Goal: Communication & Community: Share content

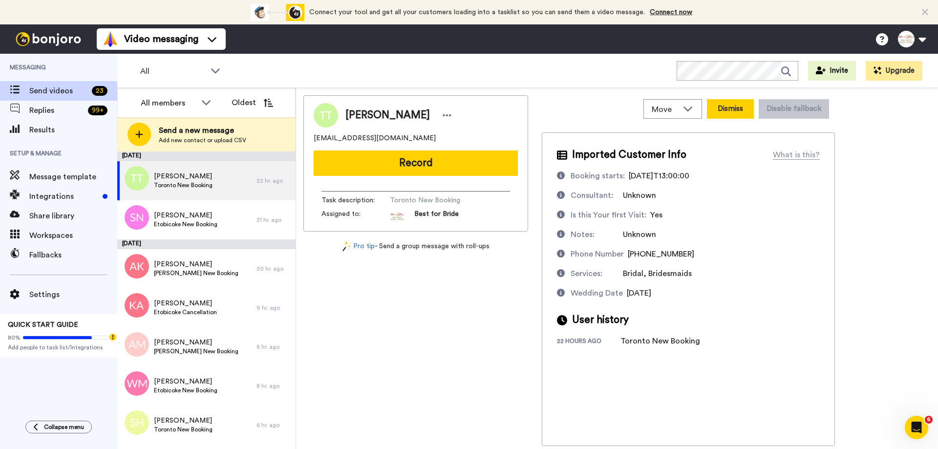
click at [728, 109] on button "Dismiss" at bounding box center [730, 109] width 47 height 20
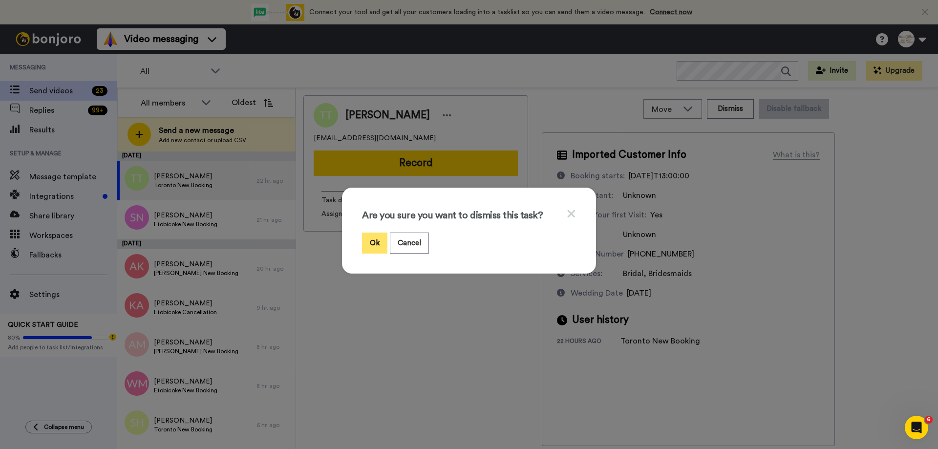
click at [378, 242] on button "Ok" at bounding box center [374, 243] width 25 height 21
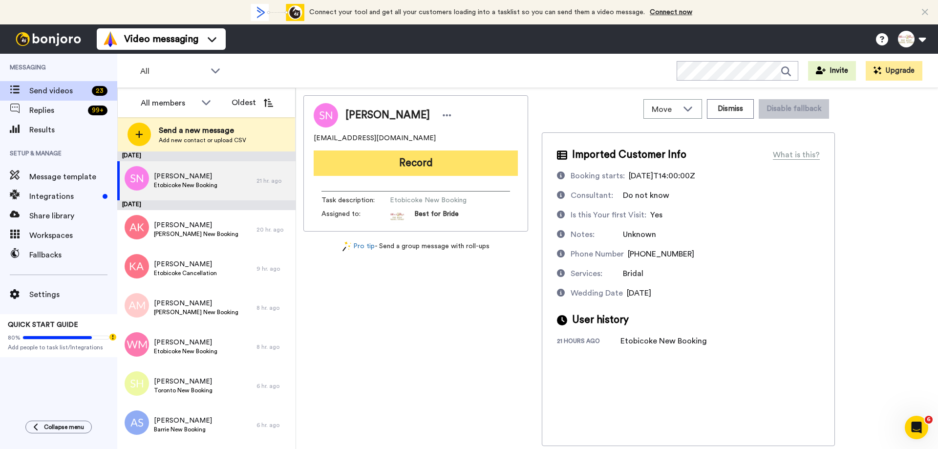
click at [420, 161] on button "Record" at bounding box center [416, 163] width 204 height 25
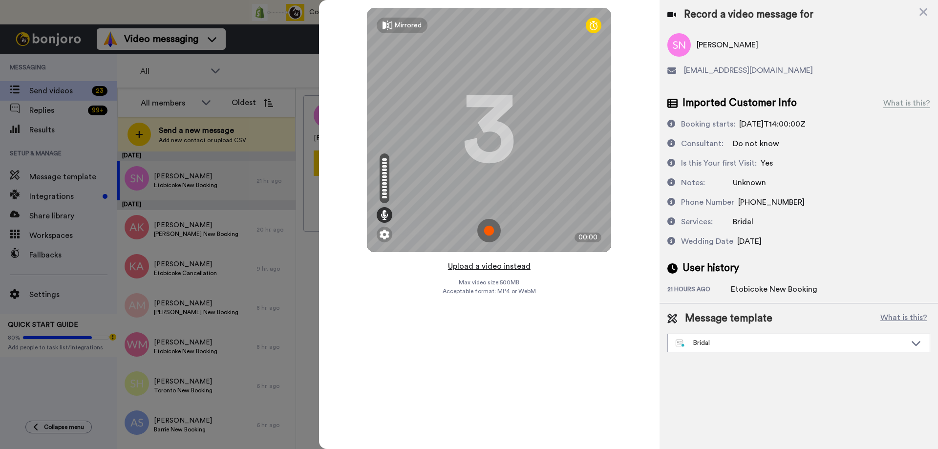
click at [491, 266] on button "Upload a video instead" at bounding box center [489, 266] width 88 height 13
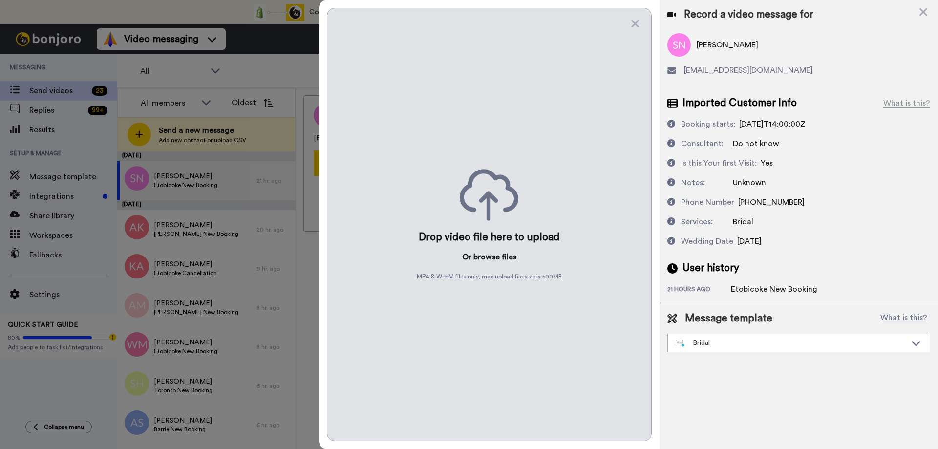
click at [492, 258] on button "browse" at bounding box center [487, 257] width 26 height 12
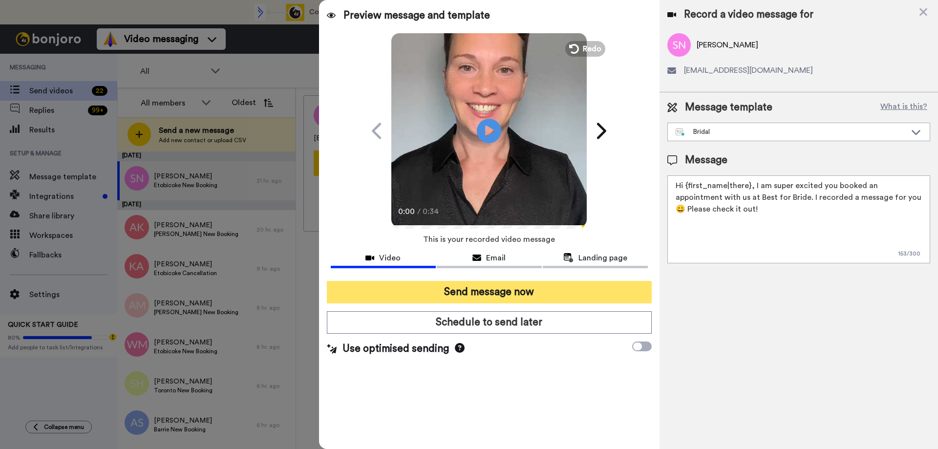
click at [513, 295] on button "Send message now" at bounding box center [489, 292] width 325 height 22
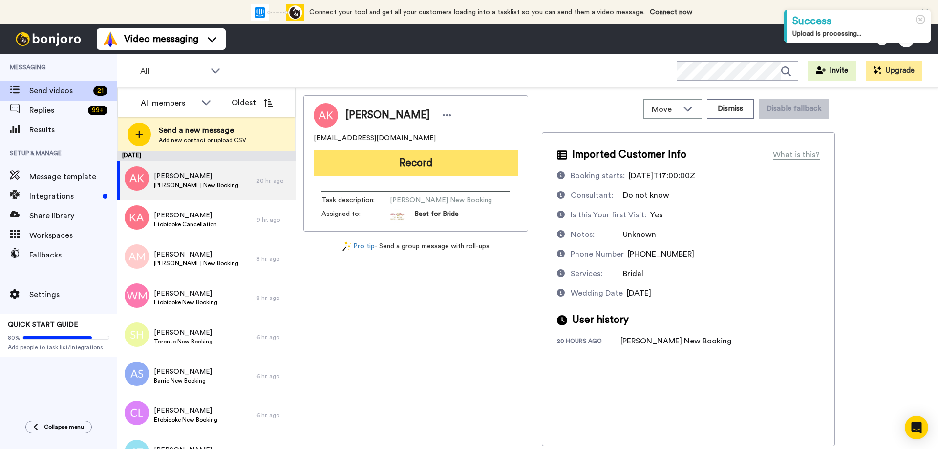
click at [416, 163] on button "Record" at bounding box center [416, 163] width 204 height 25
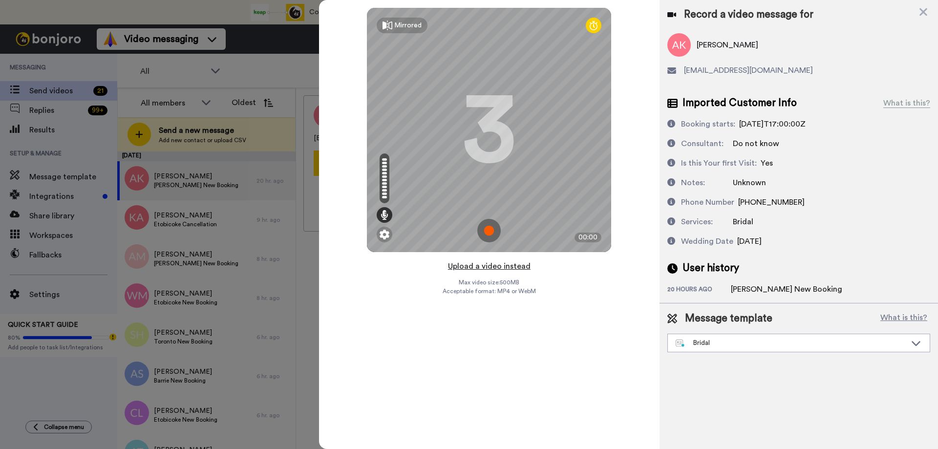
click at [480, 266] on button "Upload a video instead" at bounding box center [489, 266] width 88 height 13
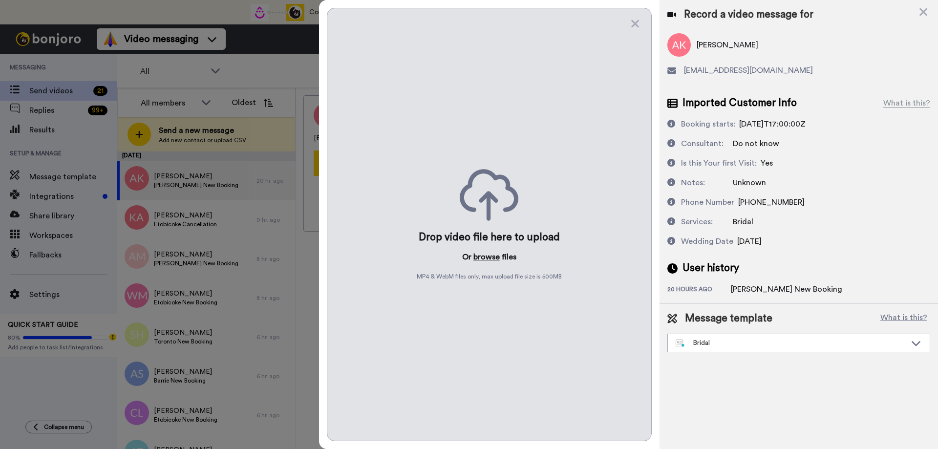
click at [486, 258] on button "browse" at bounding box center [487, 257] width 26 height 12
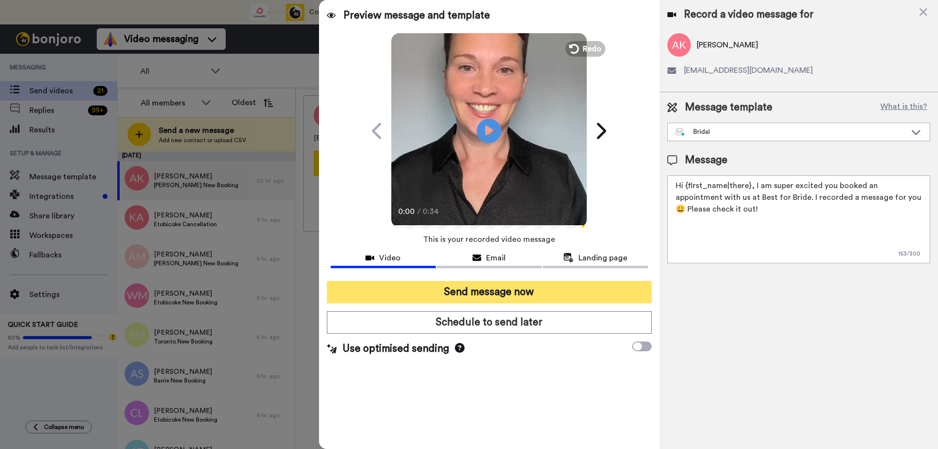
click at [470, 286] on button "Send message now" at bounding box center [489, 292] width 325 height 22
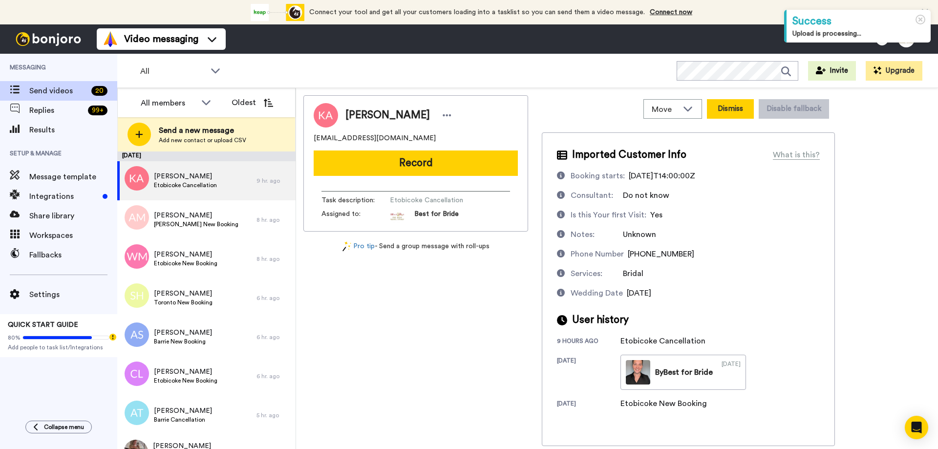
click at [739, 107] on button "Dismiss" at bounding box center [730, 109] width 47 height 20
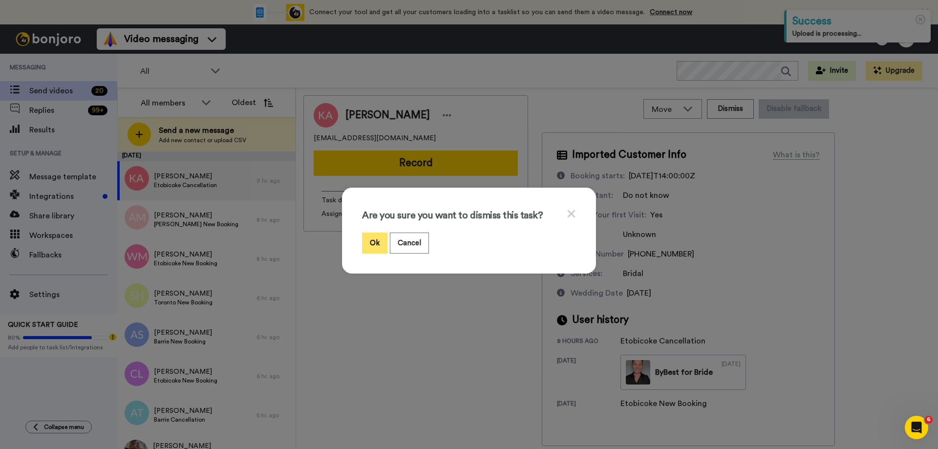
click at [364, 243] on button "Ok" at bounding box center [374, 243] width 25 height 21
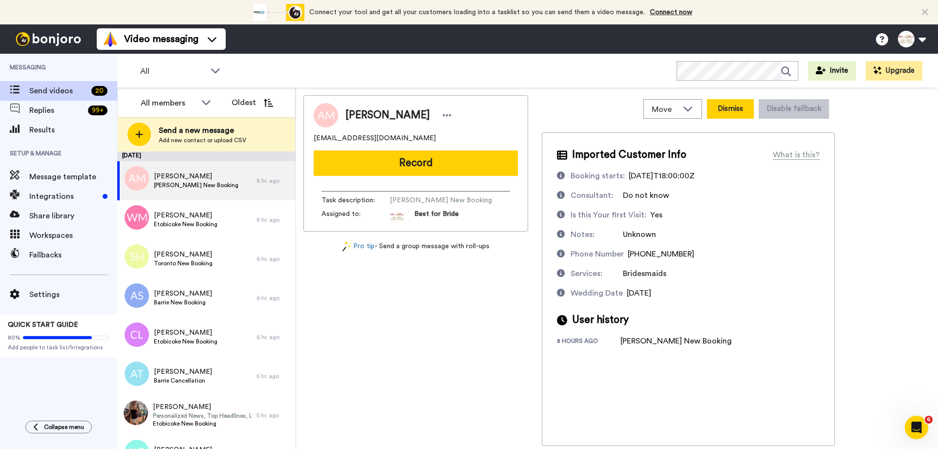
click at [721, 112] on button "Dismiss" at bounding box center [730, 109] width 47 height 20
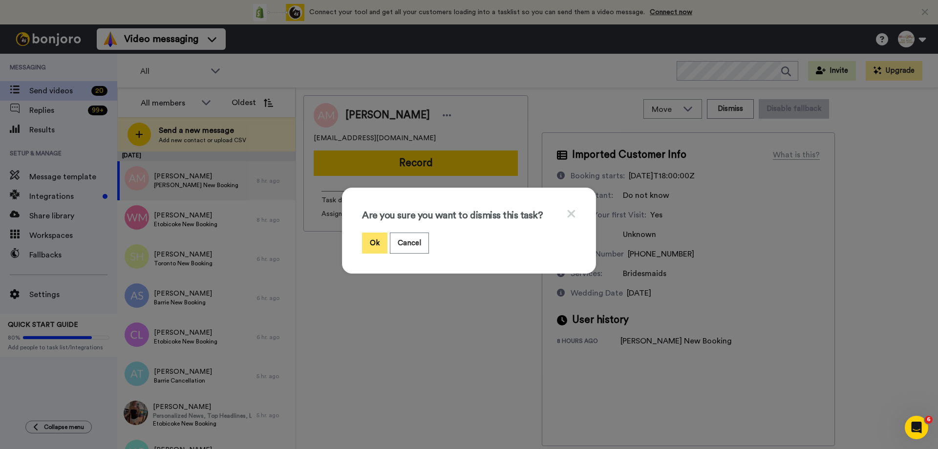
click at [375, 246] on button "Ok" at bounding box center [374, 243] width 25 height 21
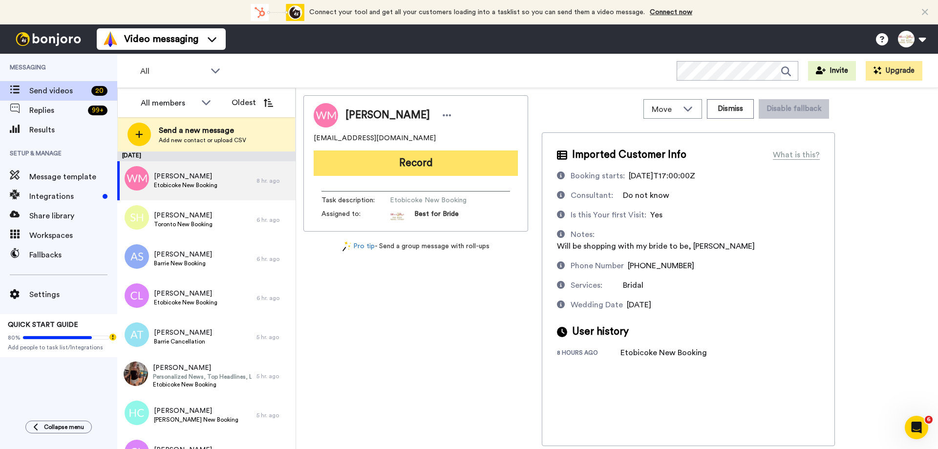
click at [434, 171] on button "Record" at bounding box center [416, 163] width 204 height 25
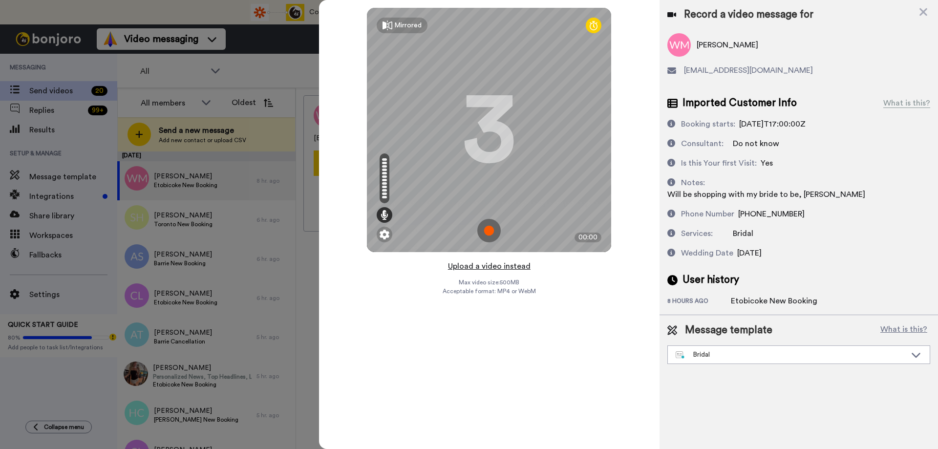
click at [494, 266] on button "Upload a video instead" at bounding box center [489, 266] width 88 height 13
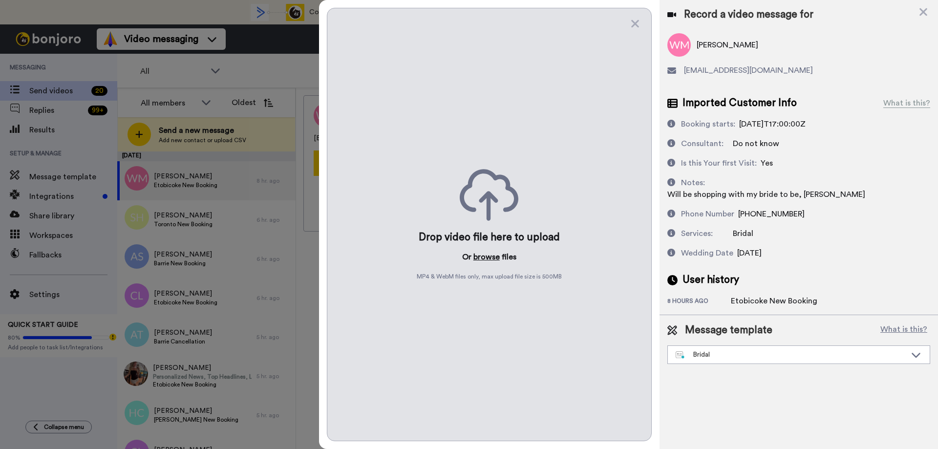
click at [494, 259] on button "browse" at bounding box center [487, 257] width 26 height 12
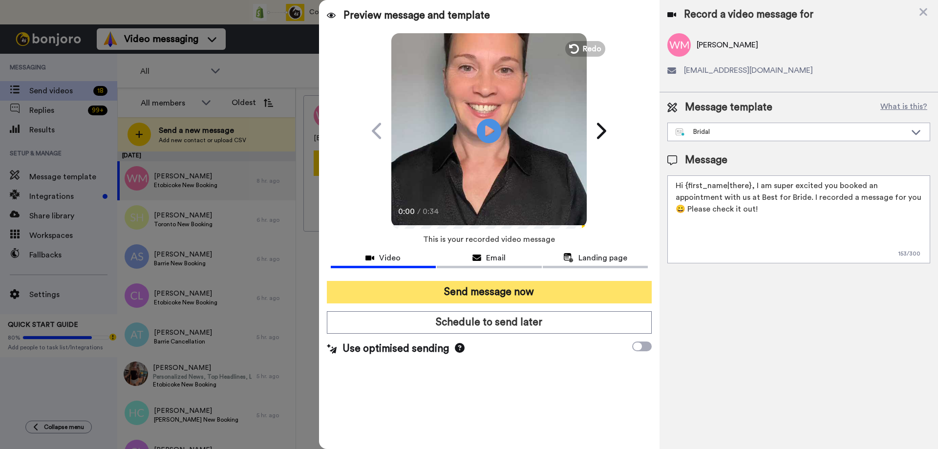
click at [454, 295] on button "Send message now" at bounding box center [489, 292] width 325 height 22
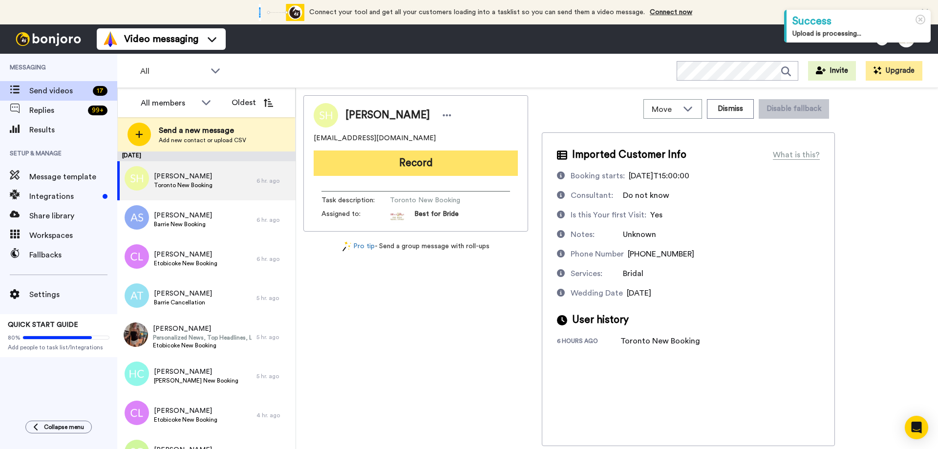
click at [453, 164] on button "Record" at bounding box center [416, 163] width 204 height 25
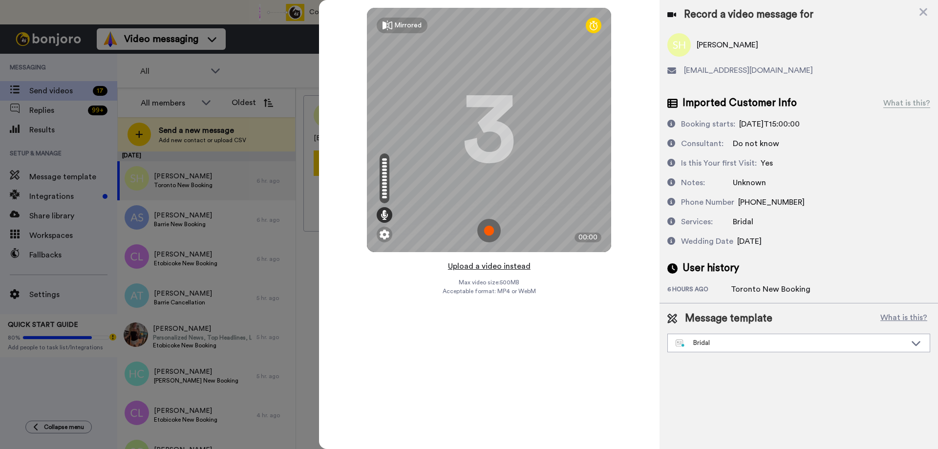
click at [478, 268] on button "Upload a video instead" at bounding box center [489, 266] width 88 height 13
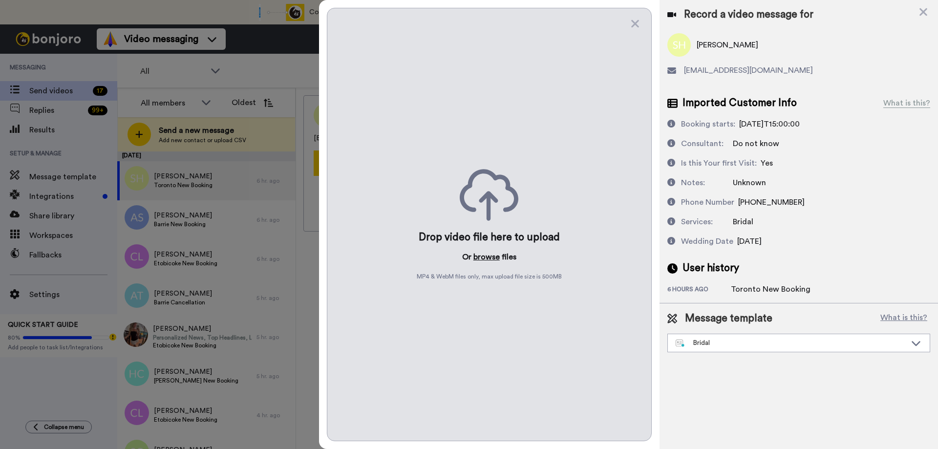
click at [480, 257] on button "browse" at bounding box center [487, 257] width 26 height 12
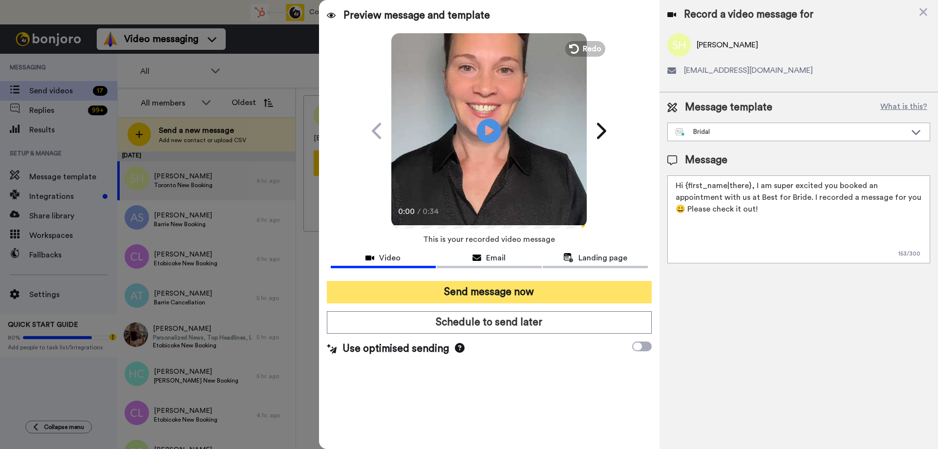
click at [494, 289] on button "Send message now" at bounding box center [489, 292] width 325 height 22
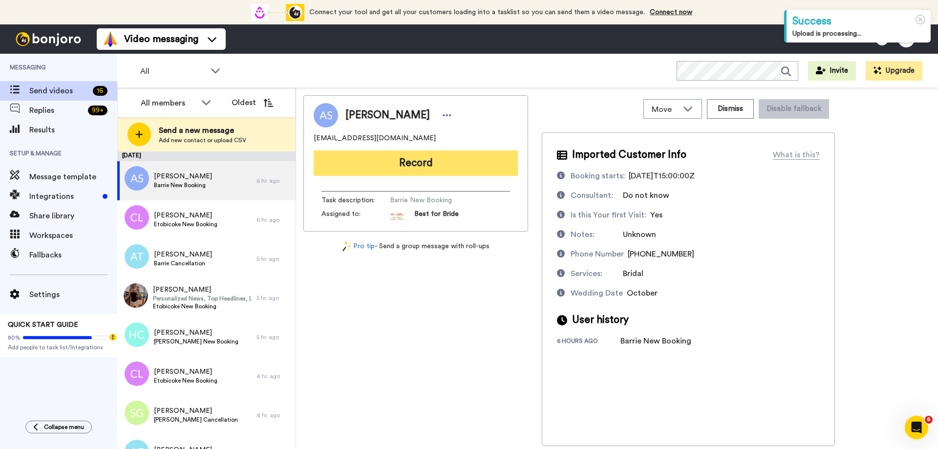
click at [454, 164] on button "Record" at bounding box center [416, 163] width 204 height 25
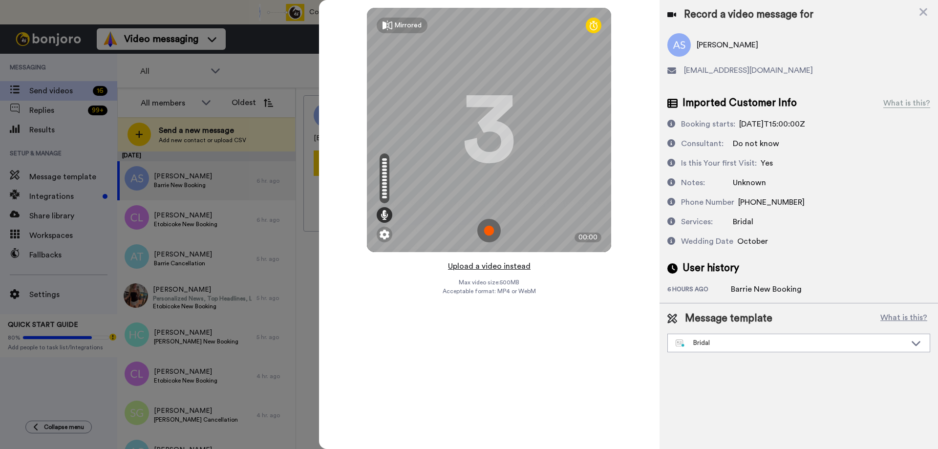
click at [484, 269] on button "Upload a video instead" at bounding box center [489, 266] width 88 height 13
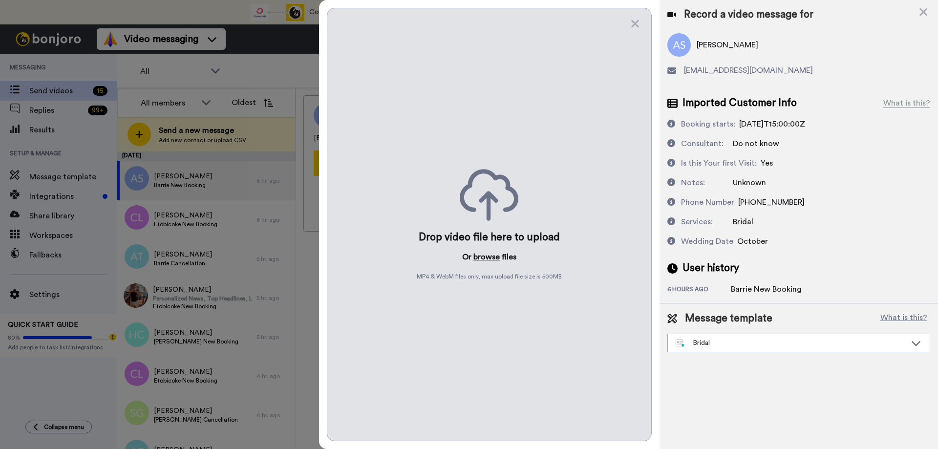
click at [486, 259] on button "browse" at bounding box center [487, 257] width 26 height 12
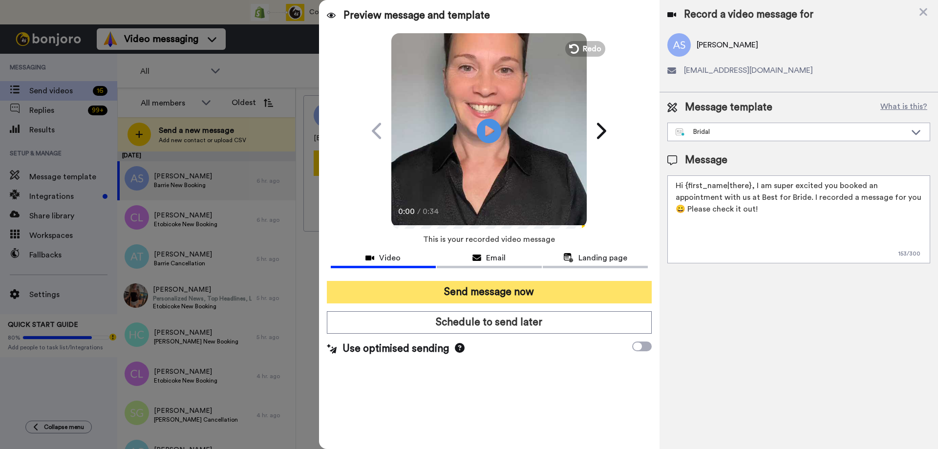
click at [466, 294] on button "Send message now" at bounding box center [489, 292] width 325 height 22
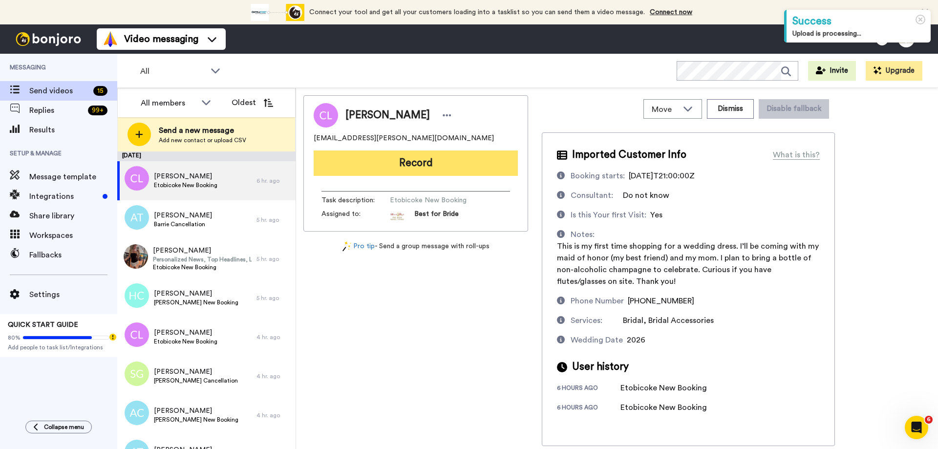
click at [395, 162] on button "Record" at bounding box center [416, 163] width 204 height 25
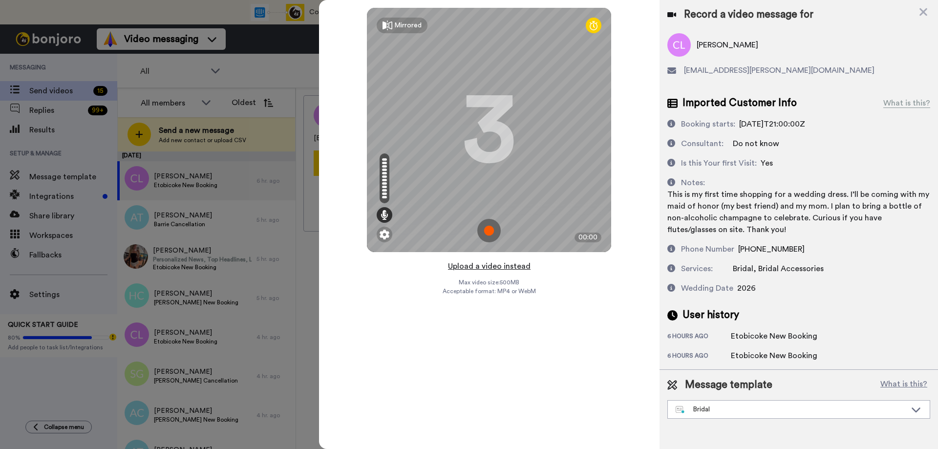
click at [481, 264] on button "Upload a video instead" at bounding box center [489, 266] width 88 height 13
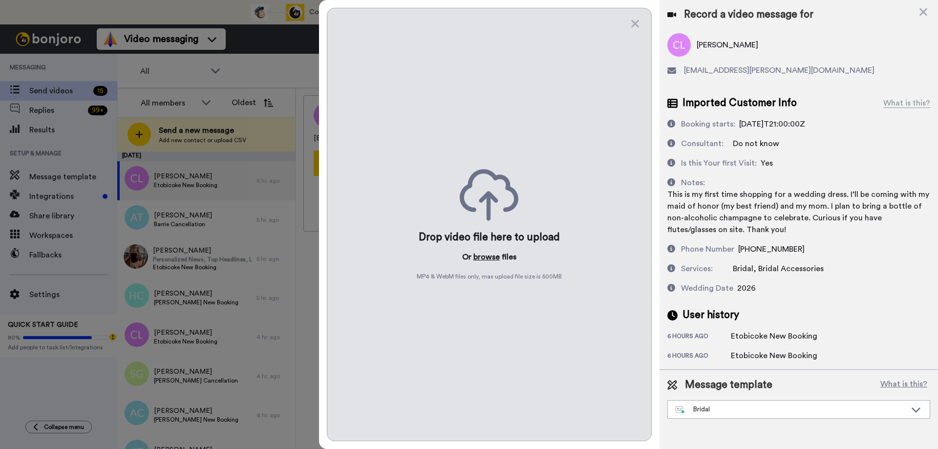
click at [482, 254] on button "browse" at bounding box center [487, 257] width 26 height 12
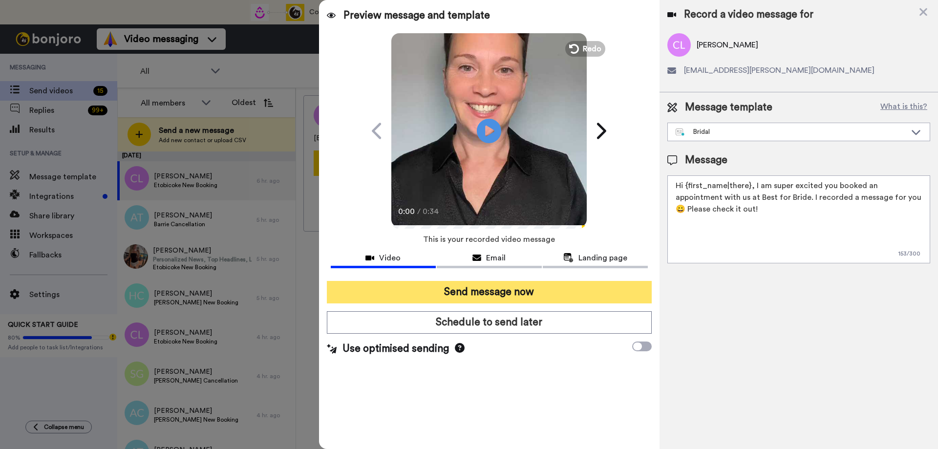
click at [480, 291] on button "Send message now" at bounding box center [489, 292] width 325 height 22
